Goal: Transaction & Acquisition: Download file/media

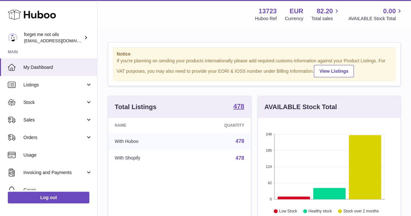
scroll to position [101, 142]
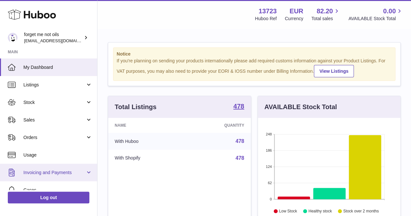
click at [33, 170] on span "Invoicing and Payments" at bounding box center [54, 172] width 62 height 6
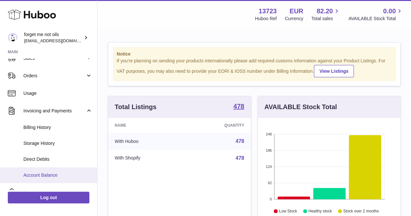
scroll to position [65, 0]
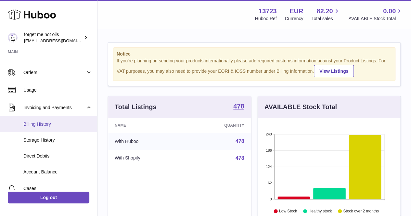
click at [65, 120] on link "Billing History" at bounding box center [48, 124] width 97 height 16
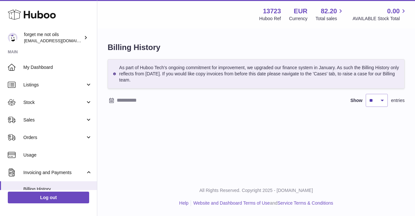
click at [137, 100] on input "text" at bounding box center [167, 100] width 101 height 10
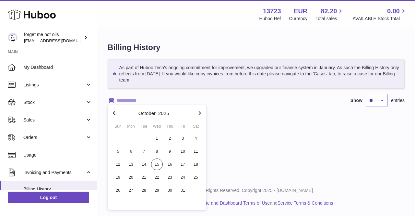
click at [115, 114] on icon "button" at bounding box center [114, 113] width 2 height 4
click at [114, 115] on icon "button" at bounding box center [114, 113] width 8 height 8
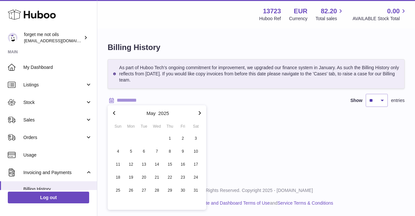
click at [114, 116] on icon "button" at bounding box center [114, 113] width 8 height 8
click at [114, 113] on icon "button" at bounding box center [114, 113] width 8 height 8
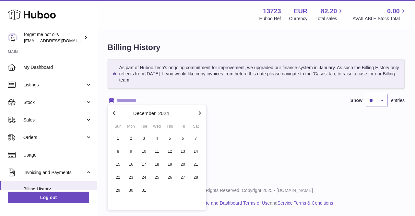
click at [114, 112] on icon "button" at bounding box center [114, 113] width 2 height 4
click at [114, 111] on icon "button" at bounding box center [114, 113] width 8 height 8
click at [114, 114] on icon "button" at bounding box center [114, 113] width 8 height 8
click at [201, 112] on icon "button" at bounding box center [200, 113] width 8 height 8
click at [135, 160] on span "14" at bounding box center [131, 164] width 12 height 12
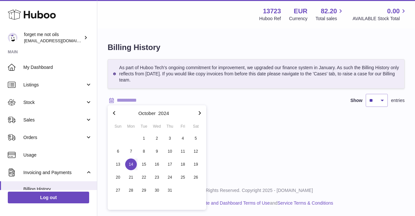
click at [131, 163] on span "14" at bounding box center [131, 164] width 12 height 12
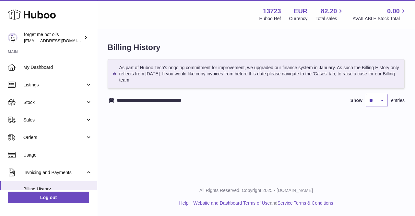
click at [194, 101] on input "**********" at bounding box center [167, 100] width 101 height 10
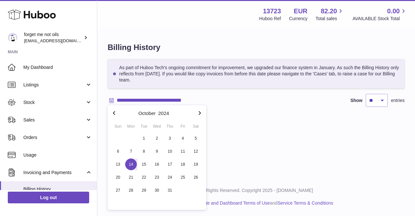
click at [135, 165] on span "14" at bounding box center [131, 164] width 12 height 12
click at [198, 113] on icon "button" at bounding box center [200, 113] width 8 height 8
click at [199, 113] on icon "button" at bounding box center [200, 113] width 8 height 8
click at [199, 114] on icon "button" at bounding box center [200, 113] width 8 height 8
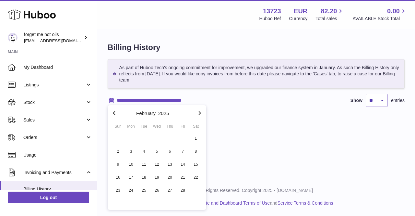
click at [199, 115] on icon "button" at bounding box center [200, 113] width 2 height 4
click at [200, 113] on icon "button" at bounding box center [200, 113] width 2 height 4
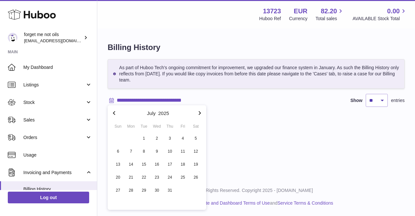
click at [200, 113] on icon "button" at bounding box center [200, 113] width 2 height 4
click at [200, 114] on icon "button" at bounding box center [200, 113] width 2 height 4
click at [200, 114] on icon "button" at bounding box center [200, 113] width 8 height 8
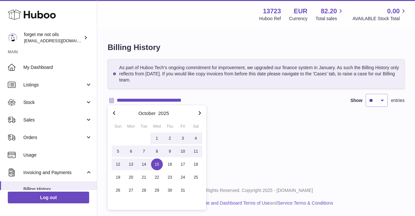
click at [158, 166] on span "15" at bounding box center [157, 164] width 12 height 12
type input "**********"
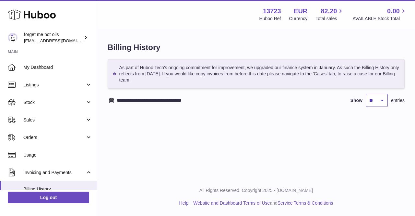
click at [377, 103] on select "** ** ** ***" at bounding box center [377, 100] width 22 height 13
select select "***"
click at [366, 94] on select "** ** ** ***" at bounding box center [377, 100] width 22 height 13
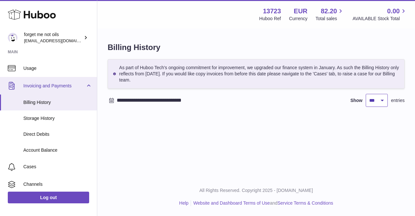
scroll to position [97, 0]
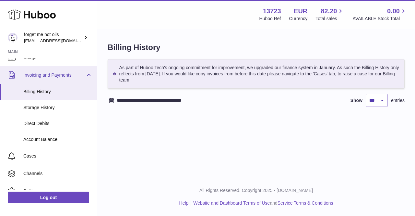
click at [63, 78] on link "Invoicing and Payments" at bounding box center [48, 75] width 97 height 18
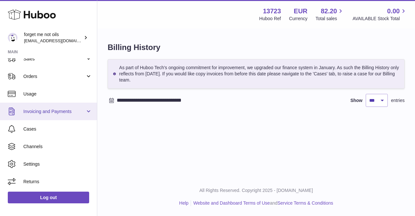
scroll to position [61, 0]
click at [46, 109] on span "Invoicing and Payments" at bounding box center [54, 111] width 62 height 6
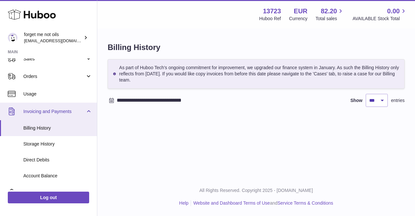
scroll to position [97, 0]
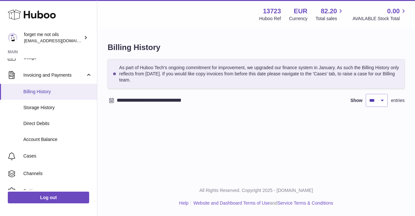
click at [36, 90] on span "Billing History" at bounding box center [57, 92] width 69 height 6
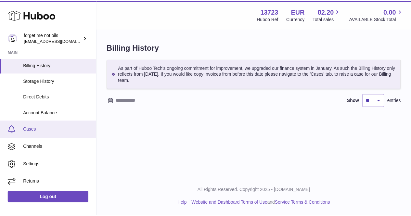
scroll to position [125, 0]
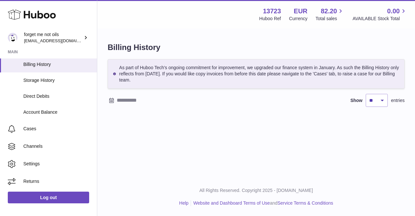
click at [115, 101] on div at bounding box center [112, 100] width 8 height 8
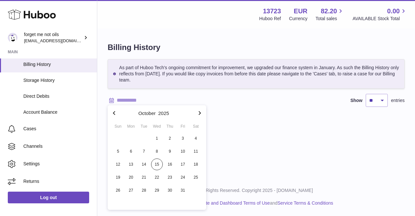
click at [115, 111] on icon "button" at bounding box center [114, 113] width 2 height 4
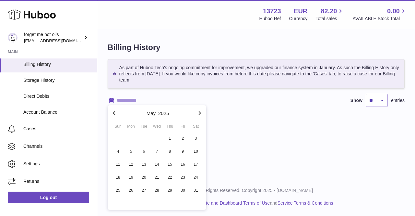
click at [115, 111] on icon "button" at bounding box center [114, 113] width 2 height 4
click at [162, 136] on span "1" at bounding box center [157, 138] width 12 height 12
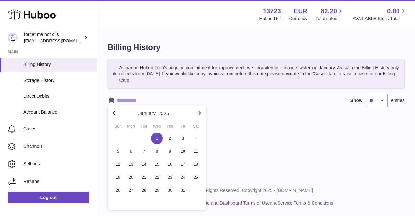
click at [159, 139] on span "1" at bounding box center [157, 138] width 12 height 12
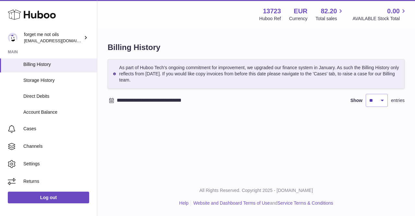
click at [133, 102] on input "**********" at bounding box center [167, 100] width 101 height 10
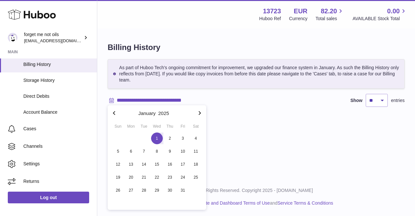
click at [153, 138] on span "1" at bounding box center [157, 138] width 12 height 12
click at [157, 140] on span "1" at bounding box center [157, 138] width 12 height 12
click at [0, 140] on div at bounding box center [0, 108] width 0 height 216
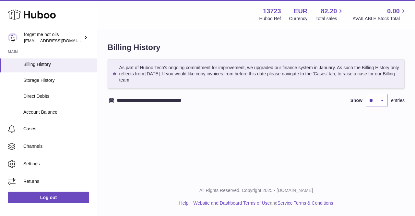
click at [157, 100] on input "**********" at bounding box center [167, 100] width 101 height 10
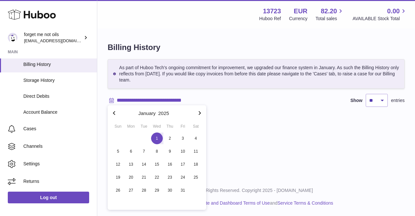
click at [160, 137] on span "1" at bounding box center [157, 138] width 12 height 12
click at [201, 114] on icon "button" at bounding box center [200, 113] width 8 height 8
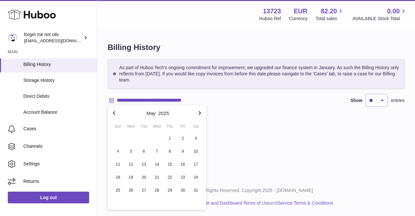
click at [201, 114] on icon "button" at bounding box center [200, 113] width 8 height 8
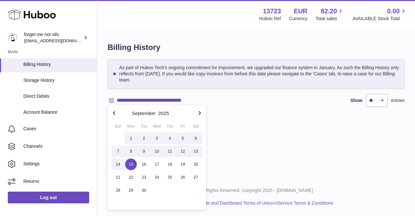
click at [134, 165] on span "15" at bounding box center [131, 164] width 12 height 12
type input "**********"
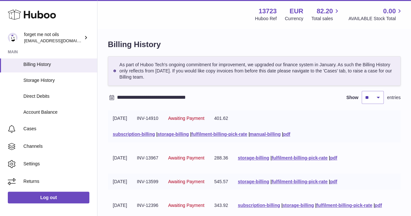
scroll to position [0, 0]
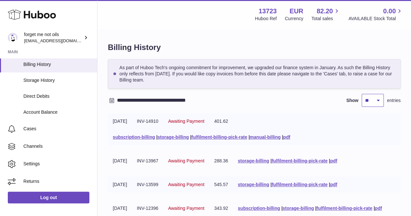
click at [380, 101] on select "** ** ** ***" at bounding box center [372, 100] width 22 height 13
select select "***"
click at [361, 94] on select "** ** ** ***" at bounding box center [372, 100] width 22 height 13
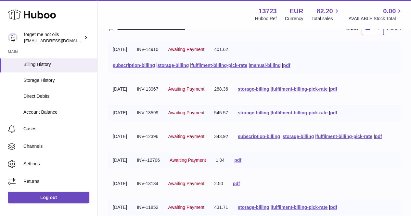
scroll to position [58, 0]
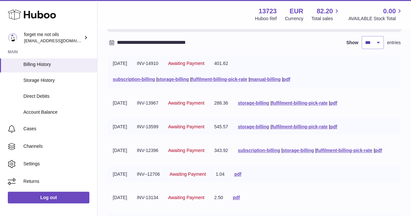
click at [110, 15] on div "Menu Huboo 13723 Huboo Ref EUR Currency 82.20 Total sales 0.00 AVAILABLE Stock …" at bounding box center [254, 14] width 298 height 15
click at [290, 77] on link "pdf" at bounding box center [286, 79] width 7 height 5
click at [337, 101] on link "pdf" at bounding box center [333, 102] width 7 height 5
click at [337, 127] on link "pdf" at bounding box center [333, 126] width 7 height 5
click at [382, 149] on link "pdf" at bounding box center [378, 150] width 7 height 5
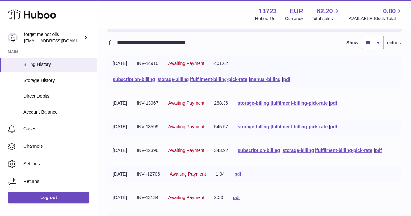
click at [241, 174] on link "pdf" at bounding box center [237, 173] width 7 height 5
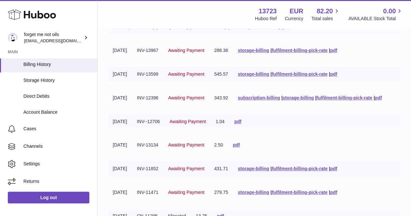
scroll to position [123, 0]
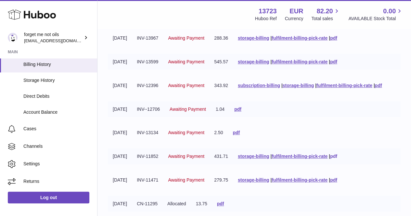
click at [337, 155] on link "pdf" at bounding box center [333, 156] width 7 height 5
click at [342, 180] on td "storage-billing | fulfilment-billing-pick-rate | pdf" at bounding box center [287, 180] width 109 height 16
click at [337, 179] on link "pdf" at bounding box center [333, 179] width 7 height 5
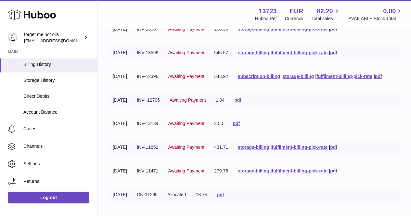
scroll to position [188, 0]
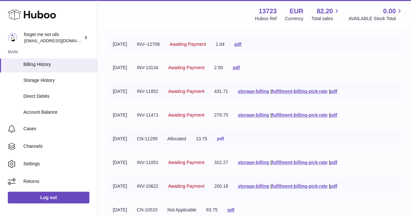
click at [224, 139] on link "pdf" at bounding box center [220, 138] width 7 height 5
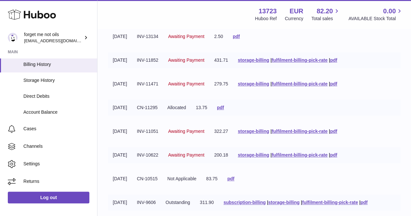
scroll to position [253, 0]
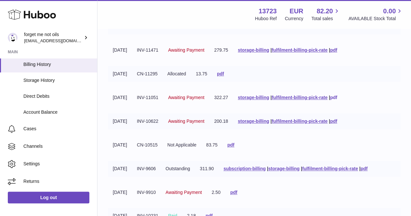
click at [337, 98] on link "pdf" at bounding box center [333, 97] width 7 height 5
click at [337, 123] on link "pdf" at bounding box center [333, 120] width 7 height 5
click at [234, 144] on link "pdf" at bounding box center [230, 144] width 7 height 5
click at [367, 168] on link "pdf" at bounding box center [363, 168] width 7 height 5
click at [367, 169] on link "pdf" at bounding box center [363, 168] width 7 height 5
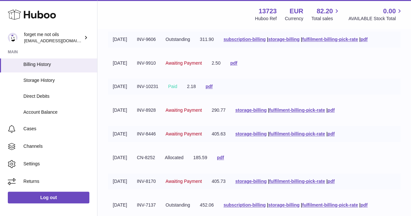
scroll to position [382, 0]
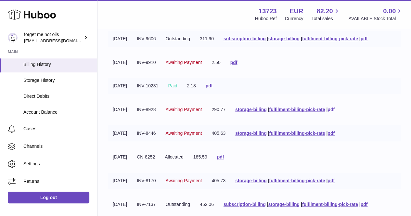
click at [334, 110] on link "pdf" at bounding box center [330, 109] width 7 height 5
click at [334, 134] on link "pdf" at bounding box center [330, 132] width 7 height 5
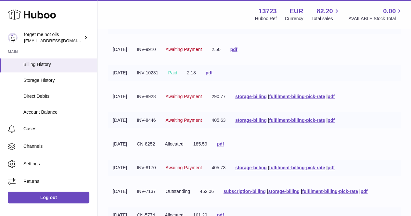
scroll to position [415, 0]
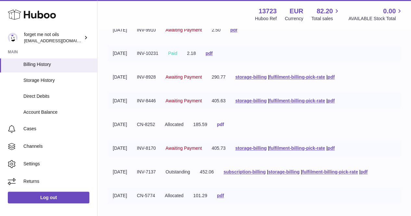
click at [224, 122] on link "pdf" at bounding box center [220, 124] width 7 height 5
click at [339, 146] on td "storage-billing | fulfilment-billing-pick-rate | pdf" at bounding box center [284, 148] width 109 height 16
click at [334, 149] on link "pdf" at bounding box center [330, 147] width 7 height 5
click at [367, 172] on link "pdf" at bounding box center [363, 171] width 7 height 5
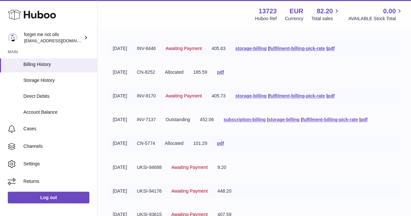
scroll to position [480, 0]
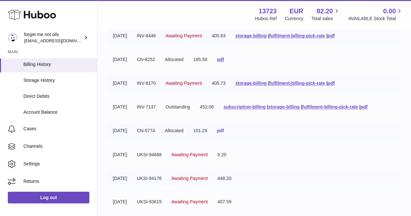
click at [224, 132] on link "pdf" at bounding box center [220, 130] width 7 height 5
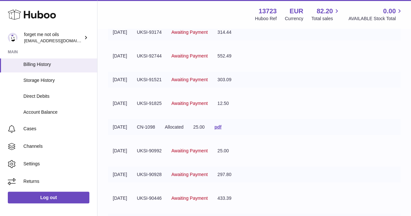
scroll to position [674, 0]
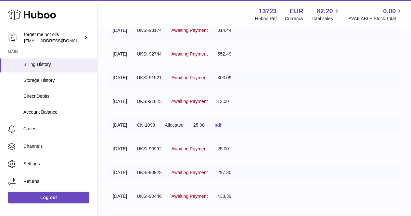
click at [221, 126] on link "pdf" at bounding box center [217, 124] width 7 height 5
